Goal: Information Seeking & Learning: Learn about a topic

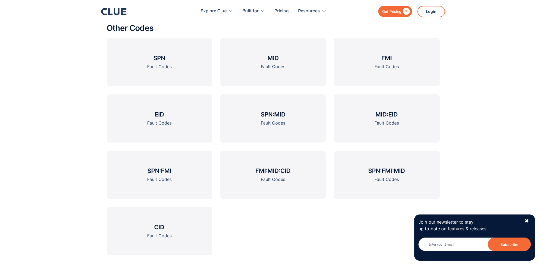
scroll to position [697, 0]
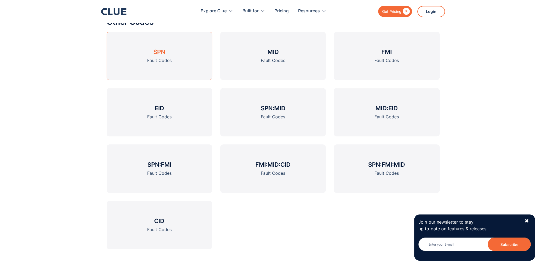
click at [158, 61] on div "Fault Codes" at bounding box center [159, 60] width 24 height 7
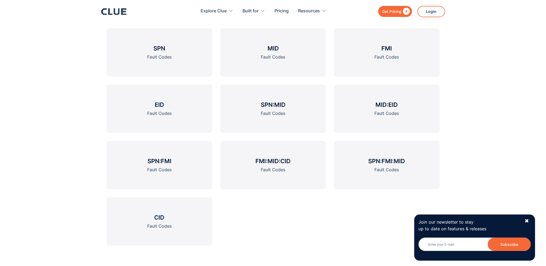
scroll to position [712, 0]
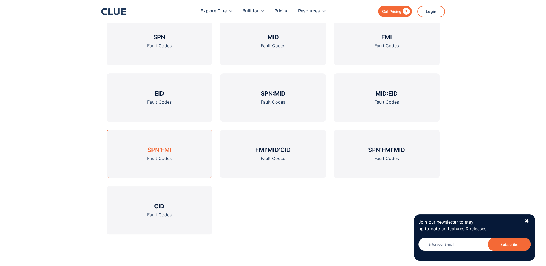
click at [162, 152] on h3 "SPN:FMI" at bounding box center [160, 150] width 24 height 8
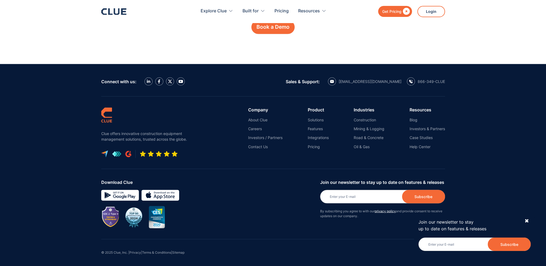
scroll to position [1288, 0]
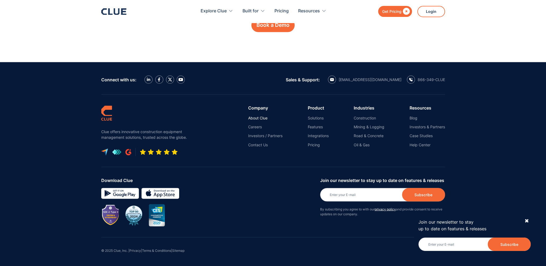
click at [252, 116] on link "About Clue" at bounding box center [265, 118] width 34 height 5
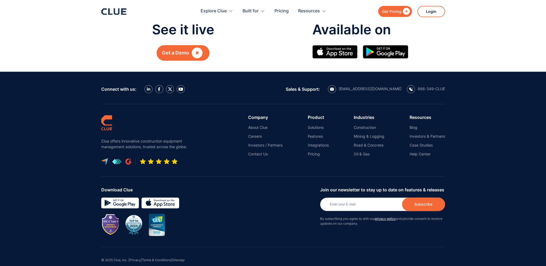
scroll to position [625, 0]
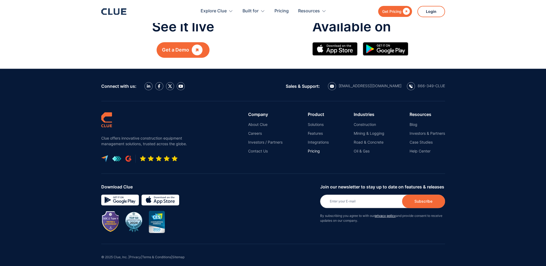
click at [313, 149] on link "Pricing" at bounding box center [318, 151] width 21 height 5
click at [315, 122] on link "Solutions" at bounding box center [318, 124] width 21 height 5
